Goal: Find specific page/section: Find specific page/section

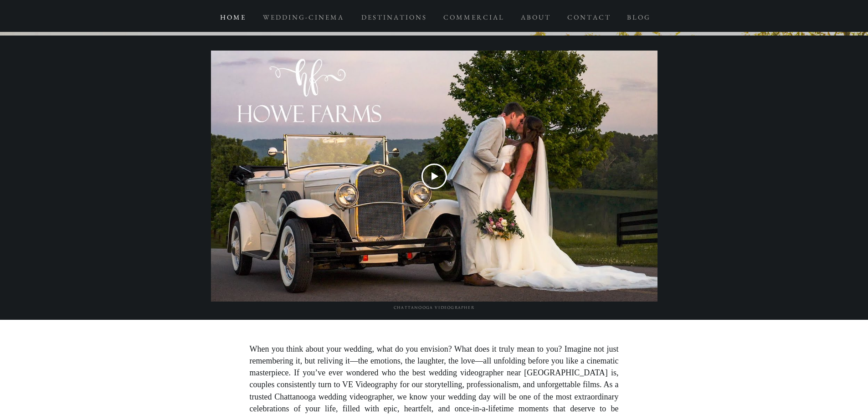
scroll to position [1003, 0]
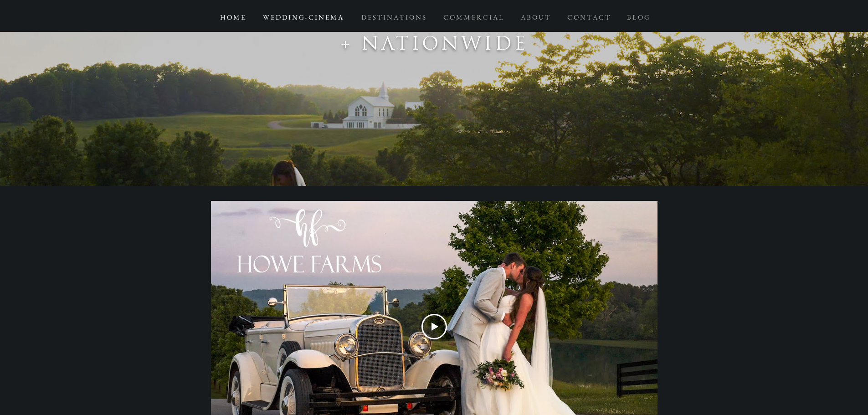
click at [315, 15] on p "W E D D I N G - C I N E M A" at bounding box center [302, 17] width 89 height 16
click at [573, 10] on p "C O N T A C T" at bounding box center [589, 17] width 52 height 16
click at [533, 16] on p "A B O U T" at bounding box center [535, 17] width 38 height 16
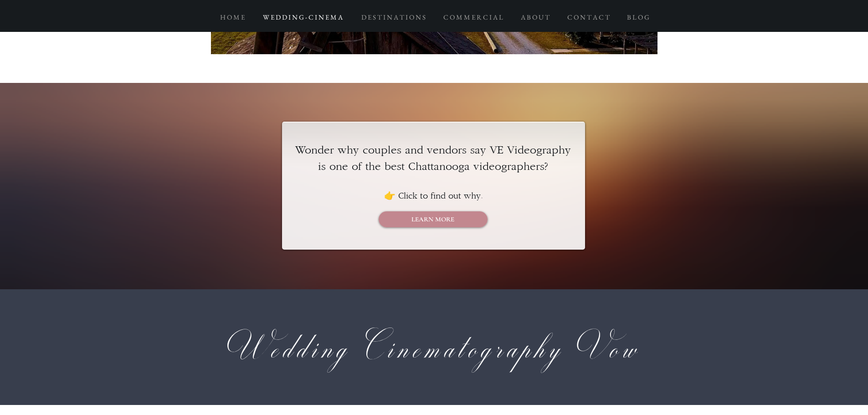
scroll to position [782, 0]
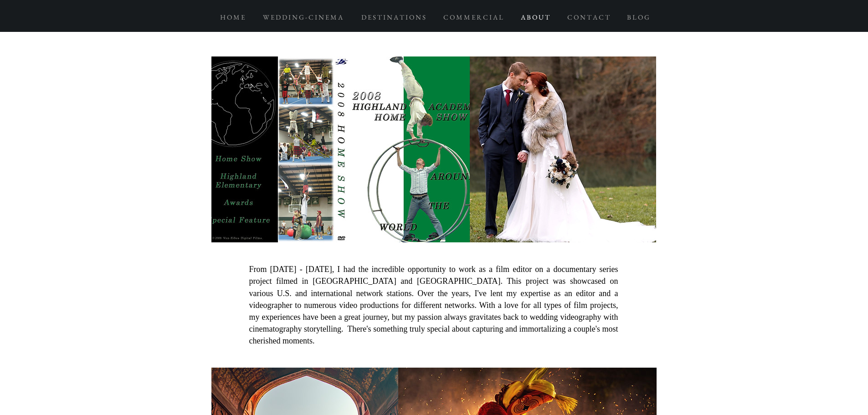
scroll to position [4604, 0]
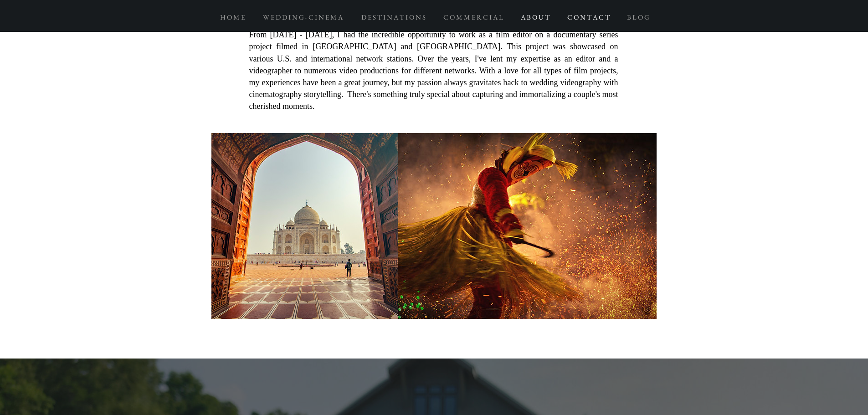
click at [590, 16] on p "C O N T A C T" at bounding box center [589, 17] width 52 height 16
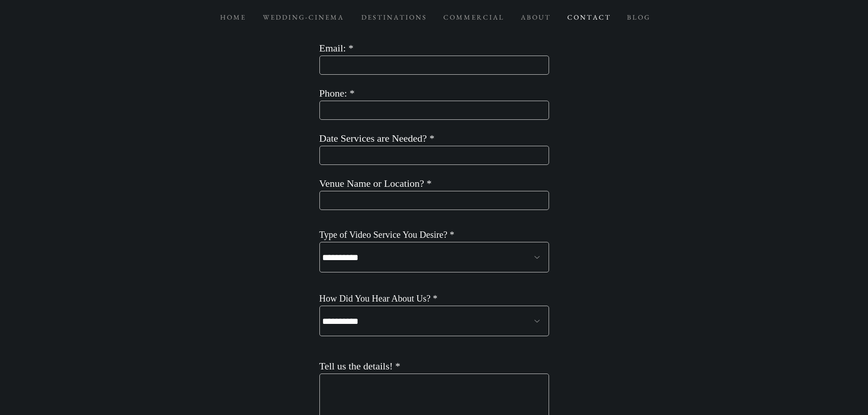
scroll to position [820, 0]
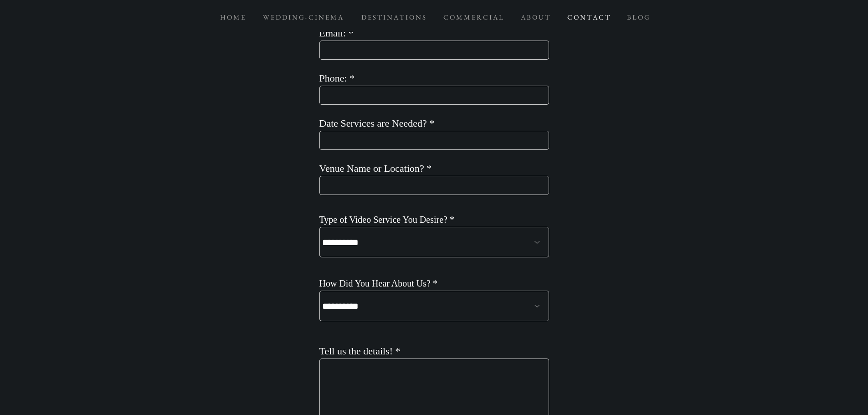
click at [468, 242] on select "**********" at bounding box center [435, 242] width 230 height 31
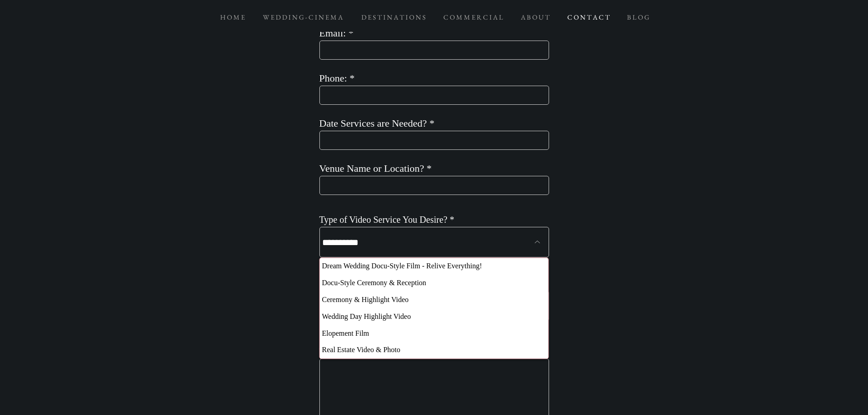
scroll to position [0, 0]
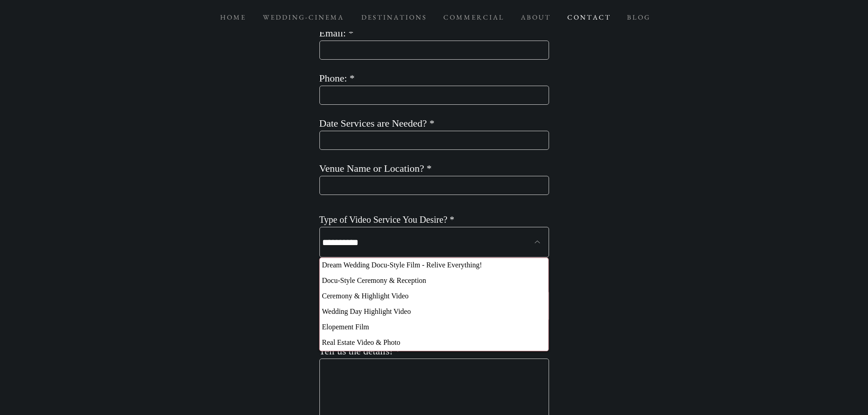
click at [597, 271] on div at bounding box center [434, 299] width 868 height 691
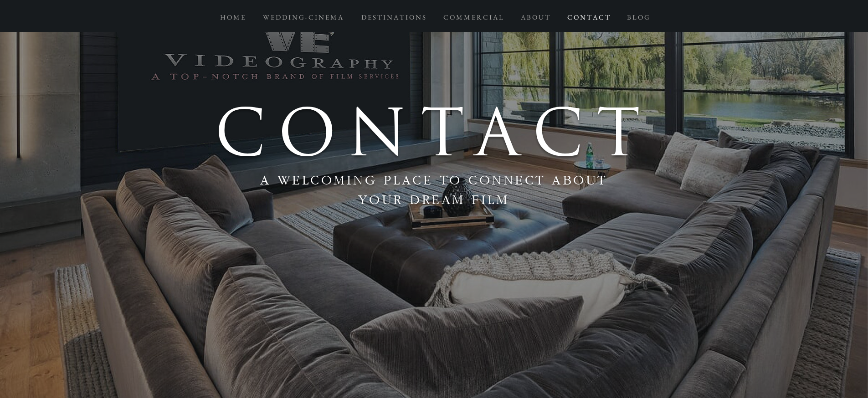
scroll to position [0, 0]
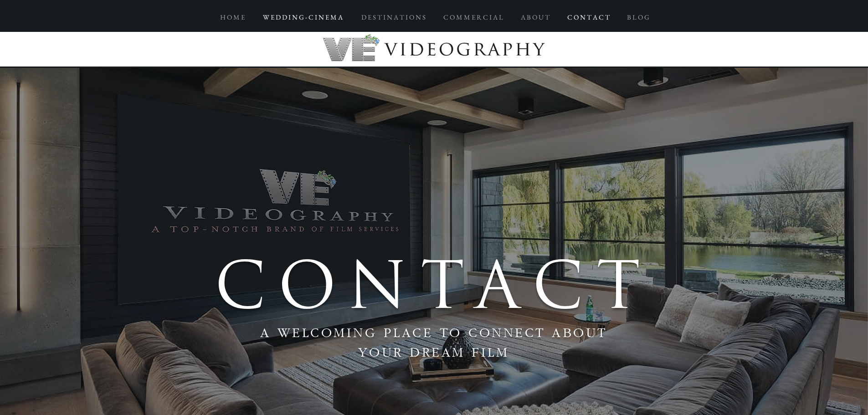
click at [332, 15] on p "W E D D I N G - C I N E M A" at bounding box center [302, 17] width 89 height 16
